Goal: Task Accomplishment & Management: Manage account settings

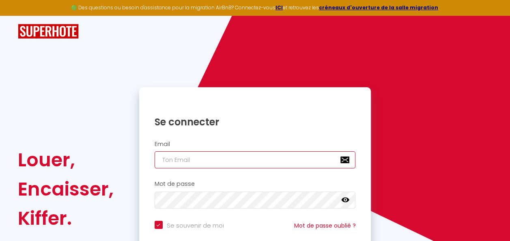
type input "[EMAIL_ADDRESS][DOMAIN_NAME]"
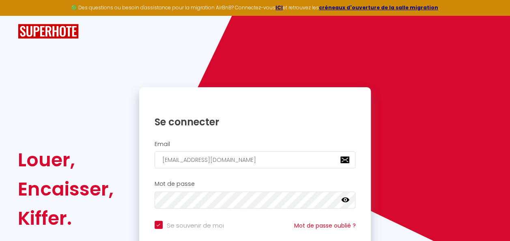
click at [346, 199] on icon at bounding box center [346, 200] width 8 height 8
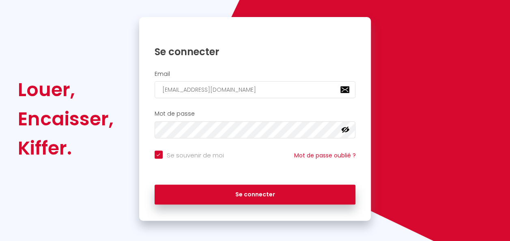
scroll to position [71, 0]
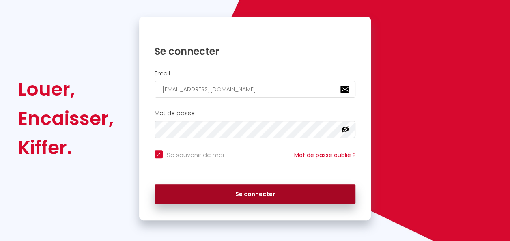
click at [343, 198] on button "Se connecter" at bounding box center [255, 194] width 201 height 20
checkbox input "true"
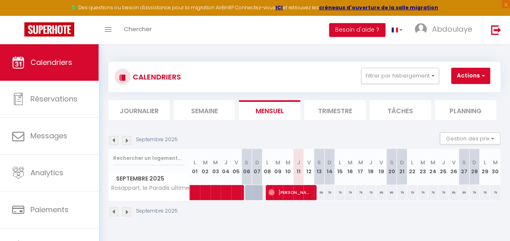
click at [383, 147] on div "Septembre 2025 Gestion des prix Nb Nuits minimum Règles Disponibilité" at bounding box center [304, 140] width 392 height 17
click at [282, 6] on strong "ICI" at bounding box center [279, 7] width 7 height 7
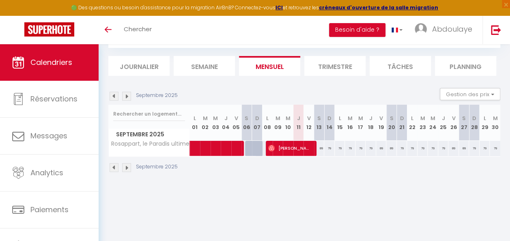
click at [338, 67] on li "Trimestre" at bounding box center [335, 66] width 61 height 20
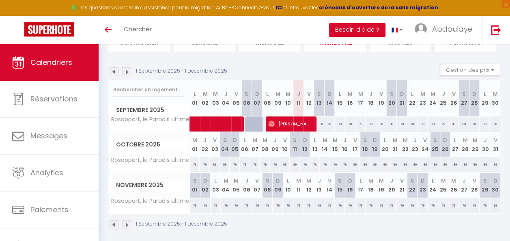
scroll to position [80, 0]
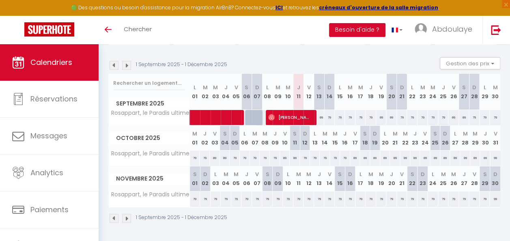
click at [318, 115] on div "89" at bounding box center [319, 117] width 11 height 15
type input "89"
type input "[DATE]"
type input "Dim 14 Septembre 2025"
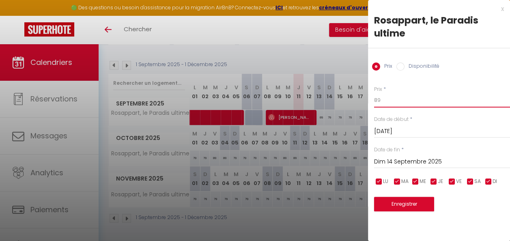
click at [385, 103] on input "89" at bounding box center [442, 100] width 136 height 15
type input "8"
click at [385, 103] on input "Prix" at bounding box center [442, 100] width 136 height 15
type input "79"
click at [403, 206] on button "Enregistrer" at bounding box center [404, 204] width 60 height 15
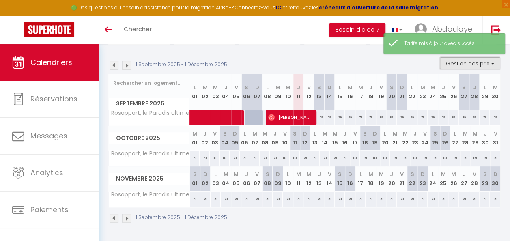
click at [486, 59] on button "Gestion des prix" at bounding box center [470, 63] width 61 height 12
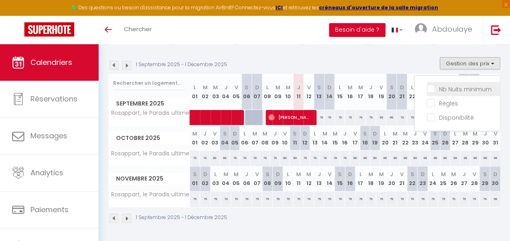
click at [478, 84] on input "Nb Nuits minimum" at bounding box center [463, 88] width 73 height 8
checkbox input "true"
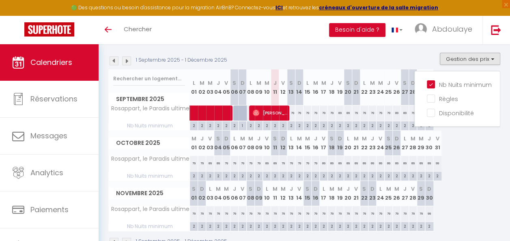
click at [479, 154] on div "Octobre 2025 M 01 J 02 V 03 S 04 D 05 L 06 M 07 M 08 J 09 V 10 S 11 D 12 L 13 M…" at bounding box center [304, 156] width 392 height 50
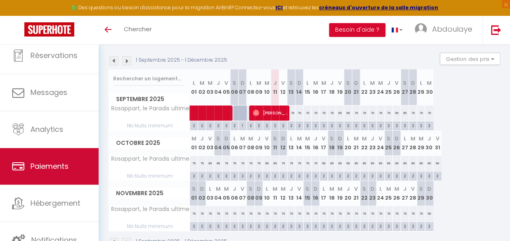
scroll to position [43, 0]
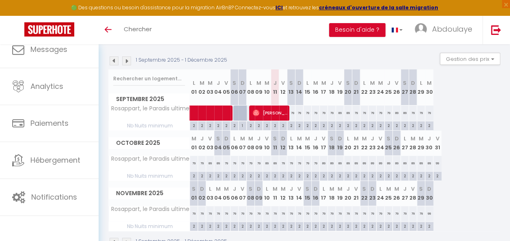
click at [156, 9] on div "🟢 Des questions ou besoin d'assistance pour la migration AirBnB? Connectez-vous…" at bounding box center [255, 8] width 510 height 16
click at [352, 6] on strong "créneaux d'ouverture de la salle migration" at bounding box center [378, 7] width 119 height 7
